Goal: Check status

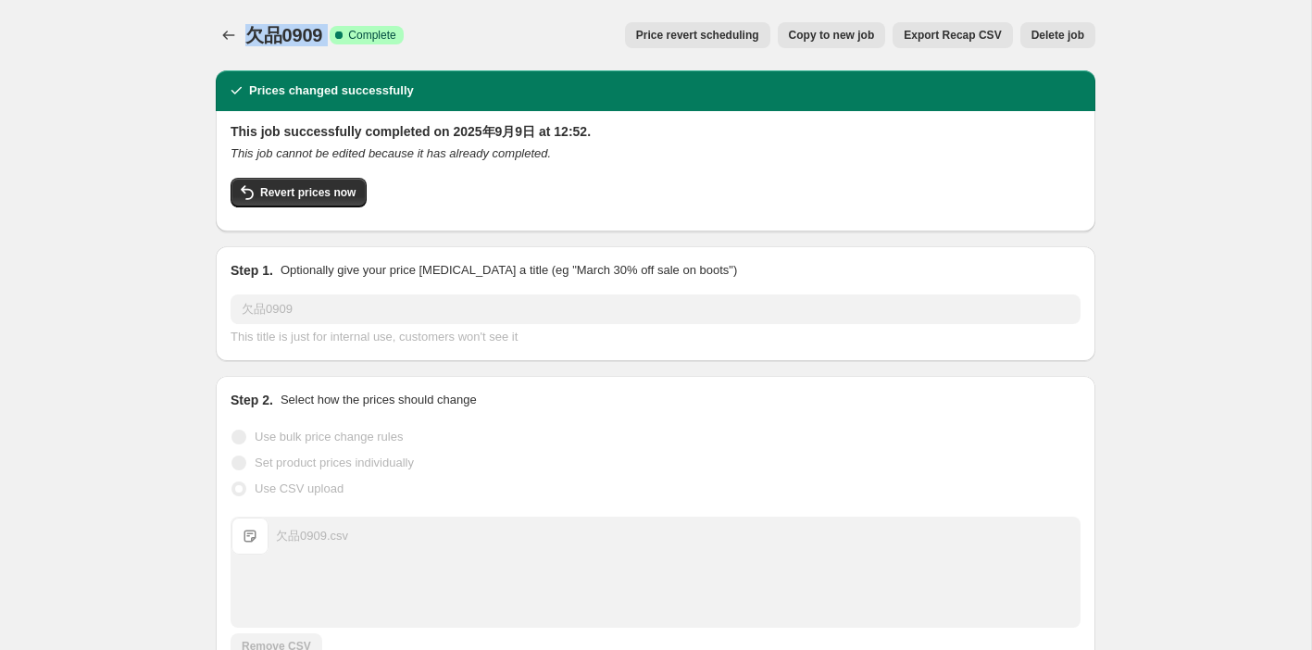
drag, startPoint x: 247, startPoint y: 36, endPoint x: 336, endPoint y: 37, distance: 88.9
click at [336, 37] on div "欠品0909 Success Complete Complete" at bounding box center [324, 35] width 158 height 26
copy div "欠品0909 Success Complete"
